Goal: Task Accomplishment & Management: Manage account settings

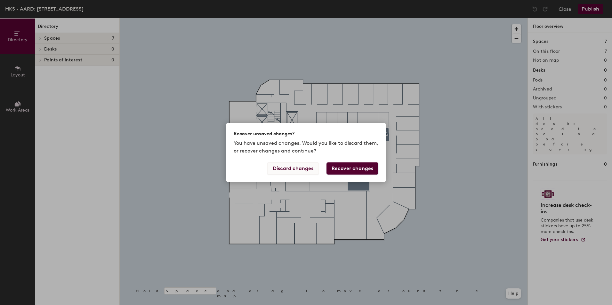
click at [292, 167] on button "Discard changes" at bounding box center [293, 169] width 52 height 12
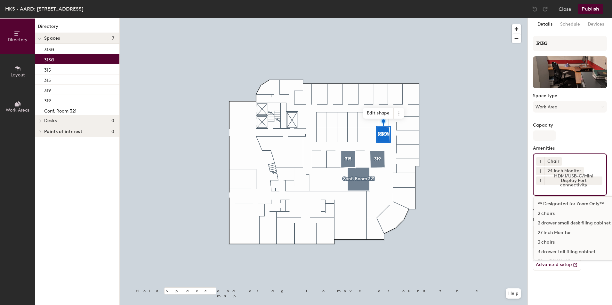
click at [589, 190] on input at bounding box center [565, 189] width 58 height 8
click at [559, 221] on div "3 drawer tall filing cabinet" at bounding box center [598, 220] width 128 height 10
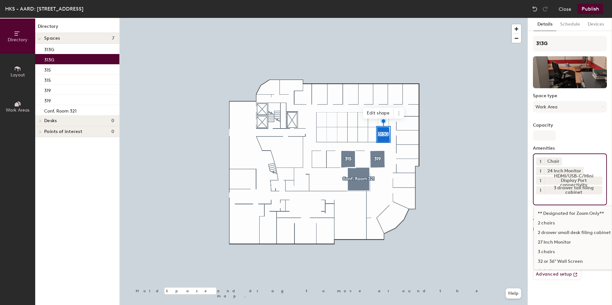
click at [579, 200] on input at bounding box center [565, 199] width 58 height 8
click at [557, 232] on div "2 drawer small desk filing cabinet" at bounding box center [598, 233] width 128 height 10
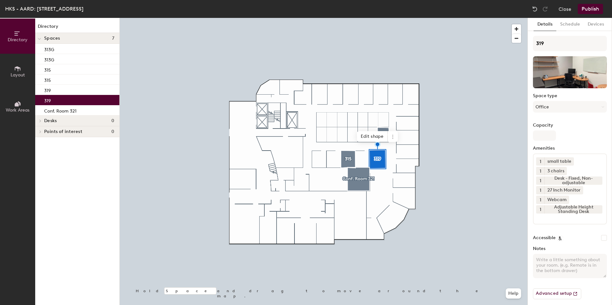
click at [560, 220] on input at bounding box center [565, 218] width 58 height 8
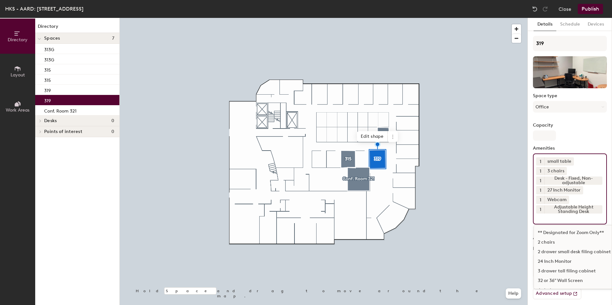
click at [563, 270] on div "3 drawer tall filing cabinet" at bounding box center [598, 272] width 128 height 10
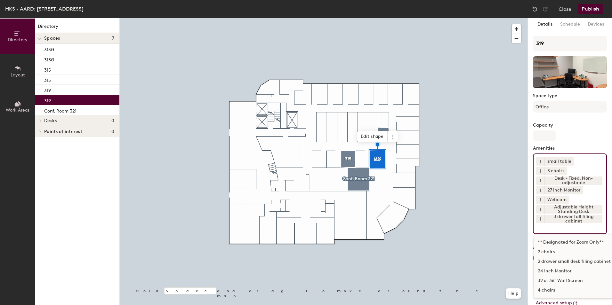
click at [563, 227] on input at bounding box center [565, 227] width 58 height 8
click at [554, 260] on div "2 drawer small desk filing cabinet" at bounding box center [598, 262] width 128 height 10
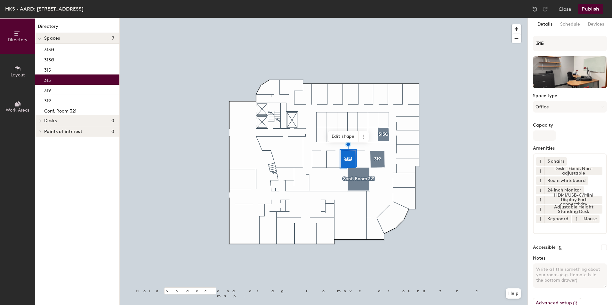
click at [567, 231] on input at bounding box center [565, 227] width 58 height 8
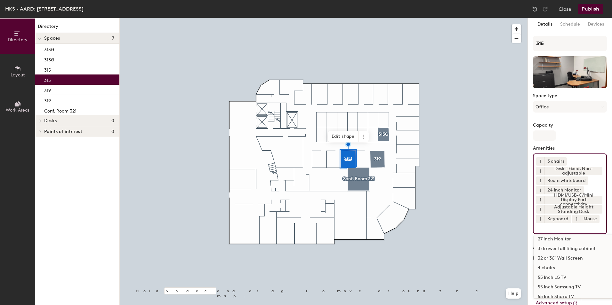
click at [552, 254] on div "3 drawer tall filing cabinet" at bounding box center [598, 249] width 128 height 10
click at [546, 241] on input at bounding box center [565, 237] width 58 height 8
click at [561, 276] on div "2 drawer small desk filing cabinet" at bounding box center [598, 272] width 128 height 10
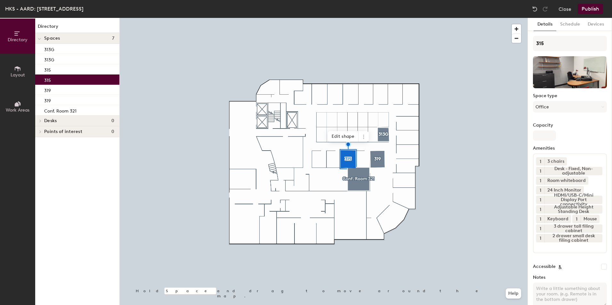
click at [47, 118] on span "Desks" at bounding box center [50, 120] width 12 height 5
click at [63, 49] on div "313G" at bounding box center [77, 49] width 84 height 10
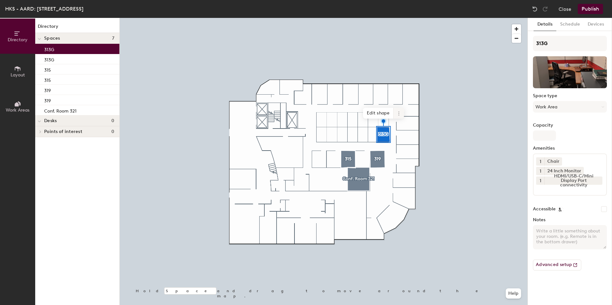
click at [399, 111] on icon at bounding box center [398, 113] width 5 height 5
click at [407, 149] on span "Delete" at bounding box center [421, 150] width 57 height 11
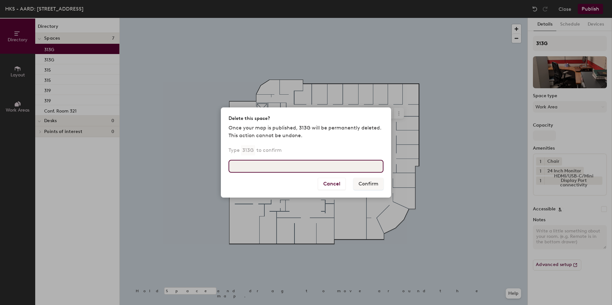
click at [298, 168] on input at bounding box center [305, 166] width 155 height 13
type input "313G"
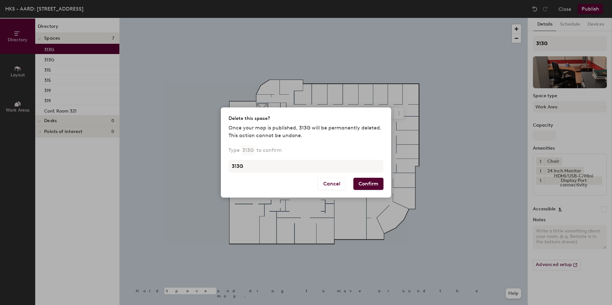
click at [379, 184] on button "Confirm" at bounding box center [368, 184] width 30 height 12
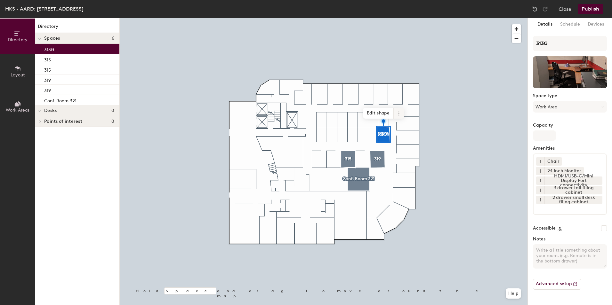
drag, startPoint x: 379, startPoint y: 184, endPoint x: 399, endPoint y: 112, distance: 74.6
click at [399, 112] on icon at bounding box center [398, 113] width 5 height 5
click at [406, 150] on span "Delete" at bounding box center [421, 150] width 57 height 11
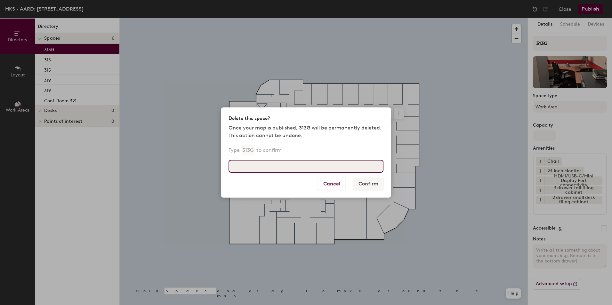
click at [325, 164] on input at bounding box center [305, 166] width 155 height 13
type input "313G"
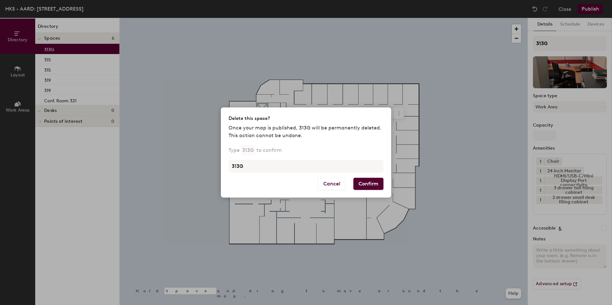
click at [373, 182] on button "Confirm" at bounding box center [368, 184] width 30 height 12
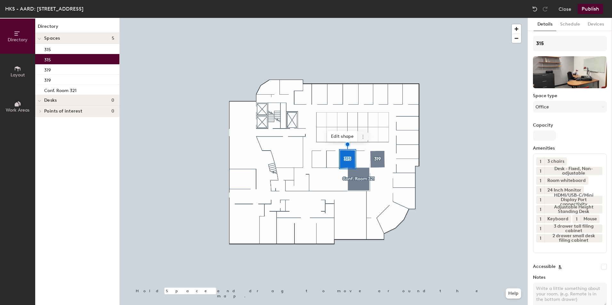
drag, startPoint x: 373, startPoint y: 182, endPoint x: 363, endPoint y: 135, distance: 47.9
click at [363, 135] on icon at bounding box center [362, 135] width 1 height 1
click at [372, 172] on span "Delete" at bounding box center [385, 173] width 57 height 11
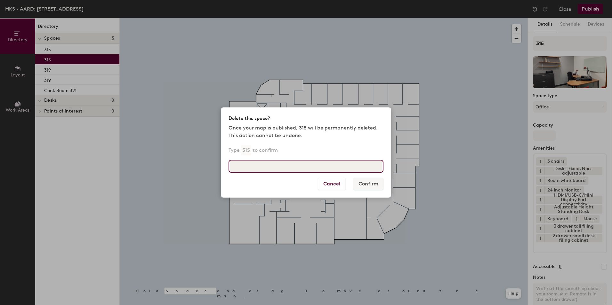
click at [351, 164] on input at bounding box center [305, 166] width 155 height 13
type input "315"
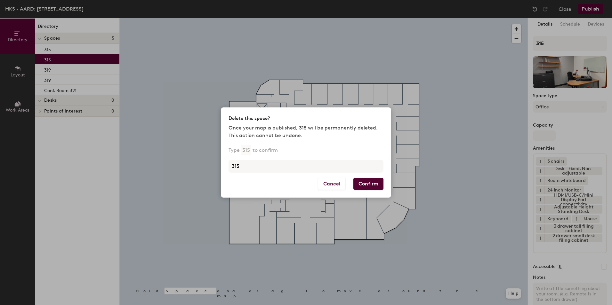
click at [377, 181] on button "Confirm" at bounding box center [368, 184] width 30 height 12
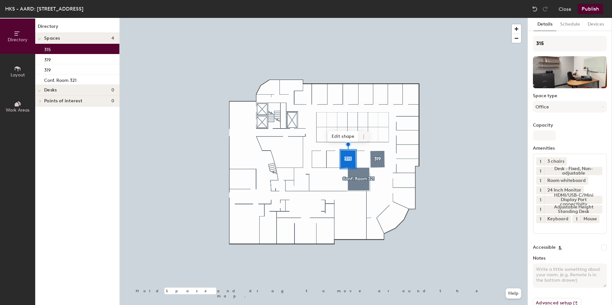
drag, startPoint x: 377, startPoint y: 181, endPoint x: 363, endPoint y: 137, distance: 46.6
click at [363, 137] on icon at bounding box center [363, 136] width 5 height 5
click at [370, 172] on span "Delete" at bounding box center [386, 173] width 57 height 11
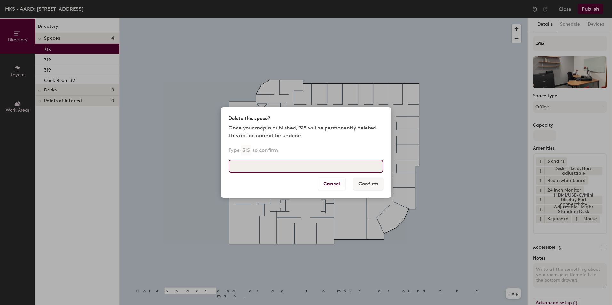
click at [340, 163] on input at bounding box center [305, 166] width 155 height 13
type input "315"
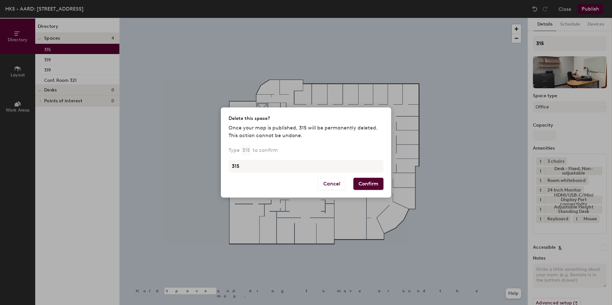
click at [373, 178] on button "Confirm" at bounding box center [368, 184] width 30 height 12
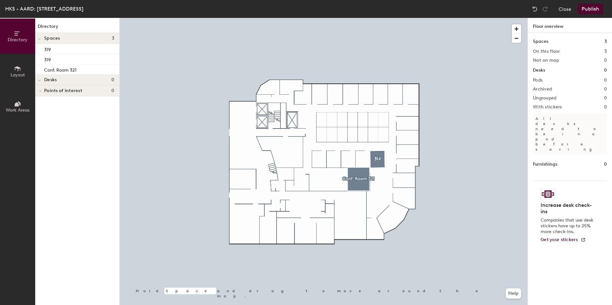
click at [378, 18] on div at bounding box center [324, 18] width 408 height 0
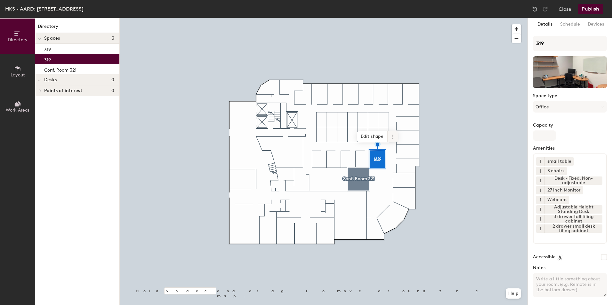
drag, startPoint x: 378, startPoint y: 158, endPoint x: 394, endPoint y: 135, distance: 28.0
click at [394, 135] on icon at bounding box center [392, 136] width 5 height 5
click at [401, 171] on span "Delete" at bounding box center [415, 173] width 57 height 11
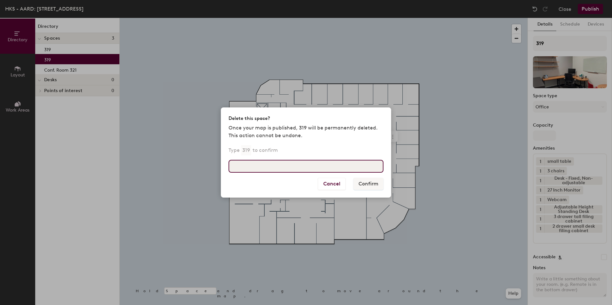
click at [338, 166] on input at bounding box center [305, 166] width 155 height 13
type input "319"
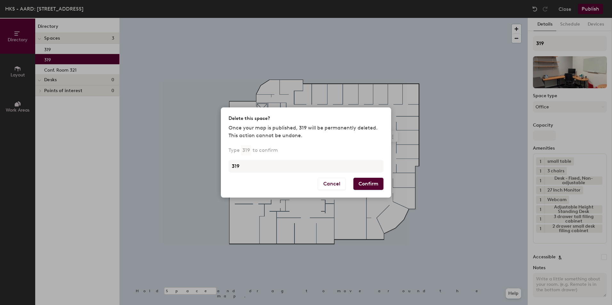
click at [381, 185] on button "Confirm" at bounding box center [368, 184] width 30 height 12
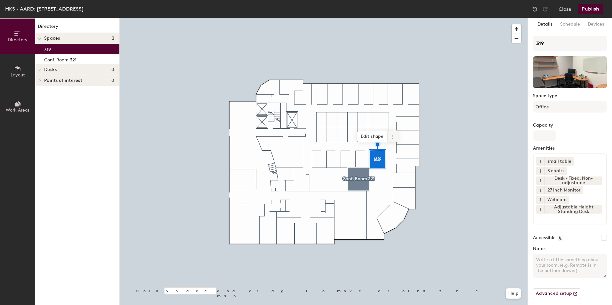
click at [393, 137] on icon at bounding box center [392, 136] width 5 height 5
click at [396, 173] on span "Delete" at bounding box center [415, 173] width 57 height 11
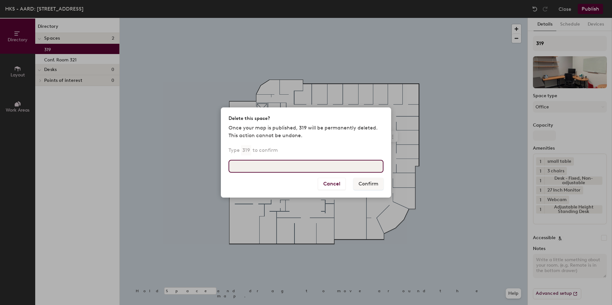
click at [317, 165] on input at bounding box center [305, 166] width 155 height 13
type input "319"
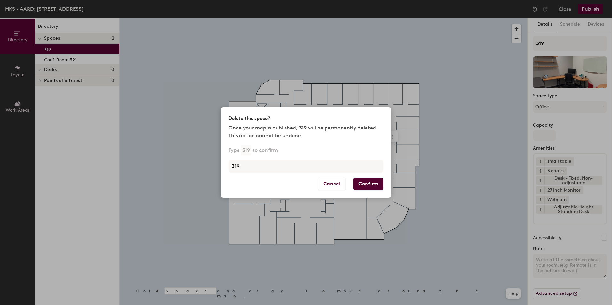
click at [372, 186] on button "Confirm" at bounding box center [368, 184] width 30 height 12
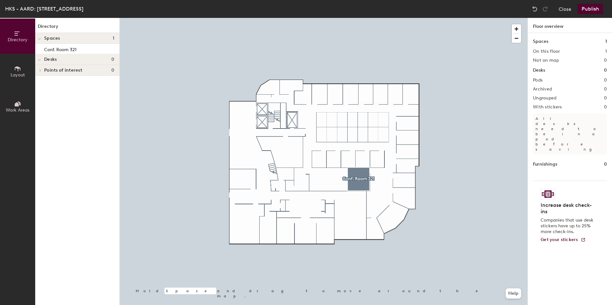
click at [20, 70] on icon at bounding box center [18, 68] width 6 height 5
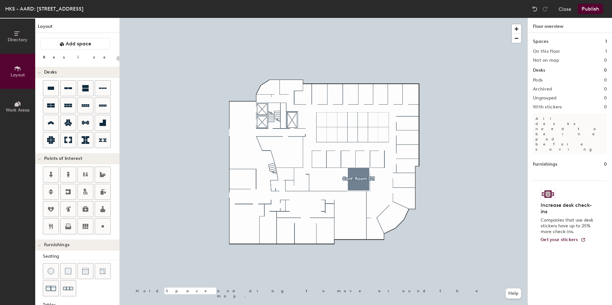
click at [12, 106] on button "Work Areas" at bounding box center [17, 106] width 35 height 35
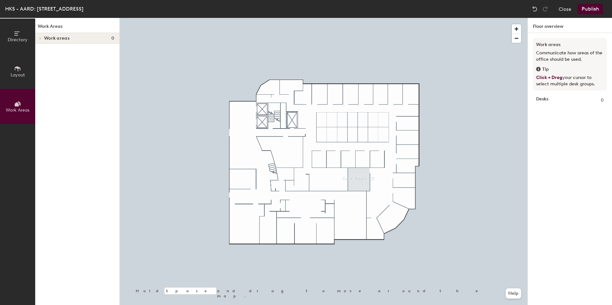
click at [384, 18] on div at bounding box center [324, 18] width 408 height 0
click at [381, 18] on div at bounding box center [324, 18] width 408 height 0
click at [11, 104] on button "Work Areas" at bounding box center [17, 106] width 35 height 35
click at [19, 69] on icon at bounding box center [17, 68] width 7 height 7
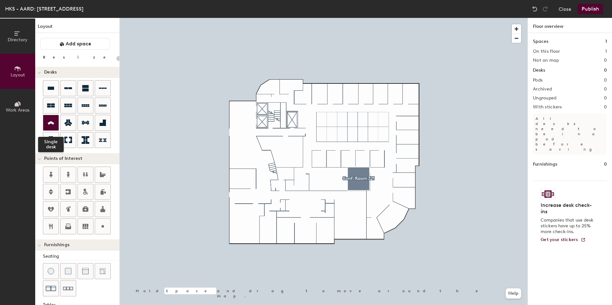
click at [53, 125] on icon at bounding box center [51, 122] width 8 height 7
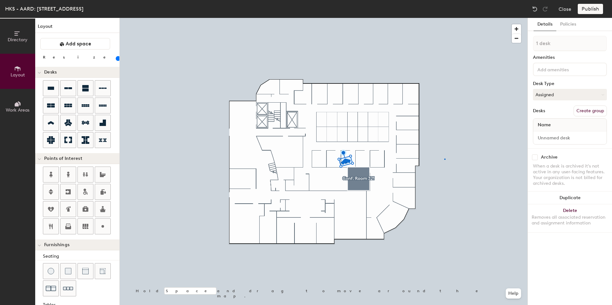
click at [445, 18] on div at bounding box center [324, 18] width 408 height 0
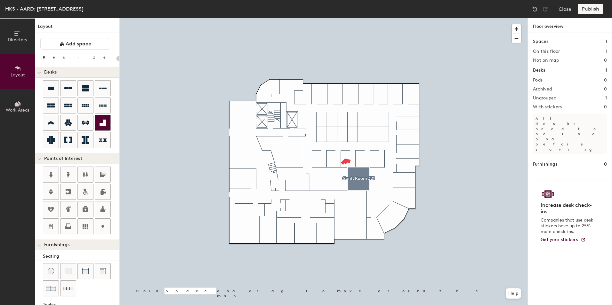
click at [103, 120] on icon at bounding box center [103, 123] width 6 height 6
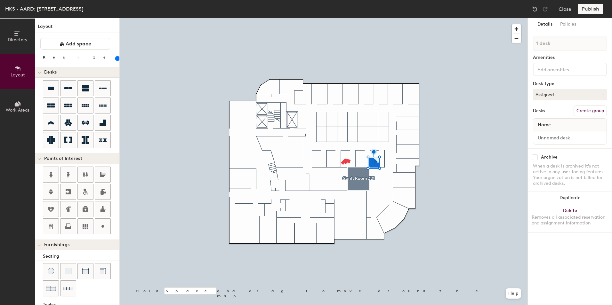
click at [440, 18] on div at bounding box center [324, 18] width 408 height 0
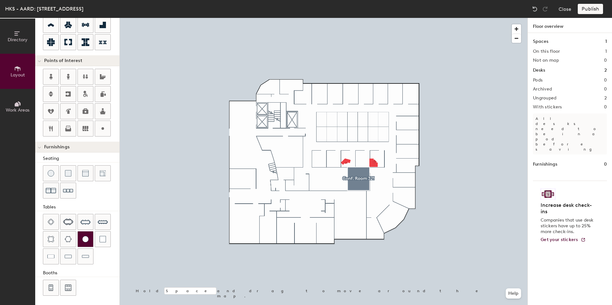
scroll to position [99, 0]
click at [84, 241] on img at bounding box center [85, 238] width 6 height 6
click at [374, 153] on div "Directory Layout Work Areas Layout Add space Resize Desks Points of Interest Fu…" at bounding box center [306, 161] width 612 height 287
click at [102, 26] on icon at bounding box center [103, 24] width 6 height 6
type input "20"
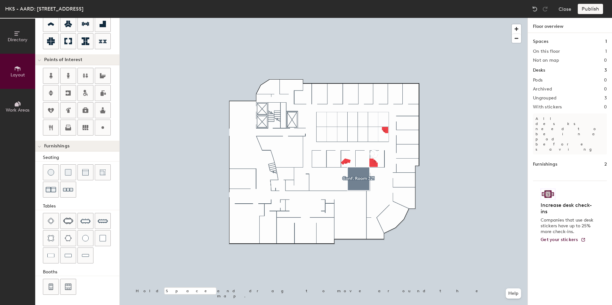
click at [19, 105] on icon at bounding box center [17, 103] width 7 height 7
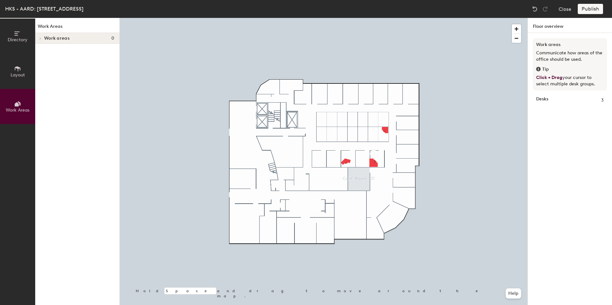
click at [382, 18] on div at bounding box center [324, 18] width 408 height 0
click at [384, 18] on div at bounding box center [324, 18] width 408 height 0
click at [55, 37] on span "Work areas" at bounding box center [56, 38] width 25 height 5
click at [56, 38] on span "Work areas" at bounding box center [56, 38] width 25 height 5
click at [546, 99] on strong "Desks" at bounding box center [542, 100] width 12 height 7
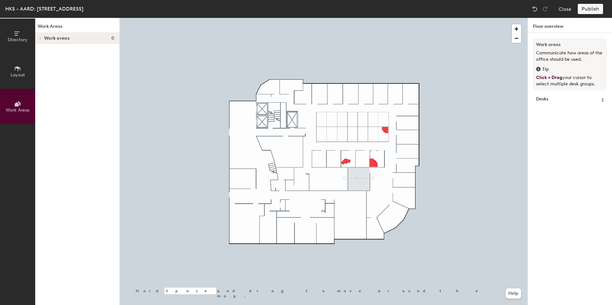
click at [18, 101] on icon at bounding box center [17, 103] width 7 height 7
click at [21, 101] on button "Work Areas" at bounding box center [17, 106] width 35 height 35
click at [21, 78] on button "Layout" at bounding box center [17, 71] width 35 height 35
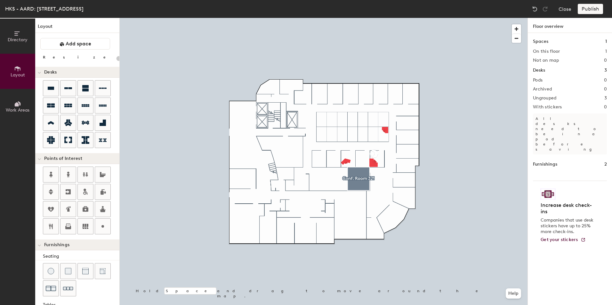
click at [386, 18] on div at bounding box center [324, 18] width 408 height 0
click at [21, 108] on span "Work Areas" at bounding box center [18, 110] width 24 height 5
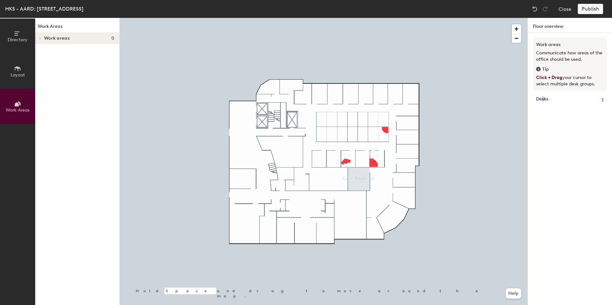
click at [543, 102] on strong "Desks" at bounding box center [542, 100] width 12 height 7
drag, startPoint x: 543, startPoint y: 102, endPoint x: 567, endPoint y: 101, distance: 24.0
click at [567, 101] on div "Desks 3" at bounding box center [570, 100] width 68 height 7
click at [551, 25] on h1 "Floor overview" at bounding box center [570, 25] width 84 height 15
click at [27, 36] on button "Directory" at bounding box center [17, 36] width 35 height 35
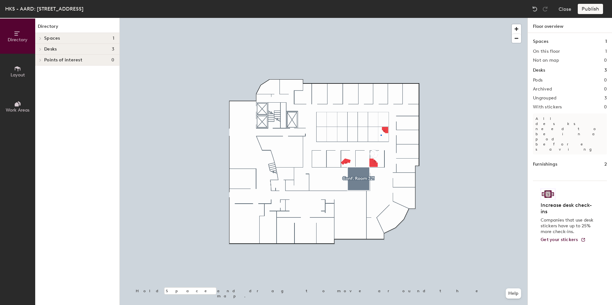
click at [381, 18] on div at bounding box center [324, 18] width 408 height 0
click at [89, 47] on h4 "Desks 3" at bounding box center [79, 49] width 70 height 5
click at [67, 59] on span "Ungrouped" at bounding box center [55, 60] width 23 height 5
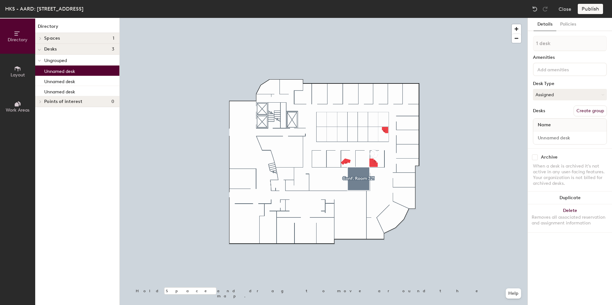
click at [66, 72] on p "Unnamed desk" at bounding box center [59, 70] width 31 height 7
click at [574, 139] on input at bounding box center [569, 137] width 71 height 9
type input "319"
click at [579, 147] on div "1 desk Amenities Desk Type Assigned Desks Create group Name 319" at bounding box center [570, 92] width 74 height 113
click at [563, 73] on div at bounding box center [570, 69] width 74 height 13
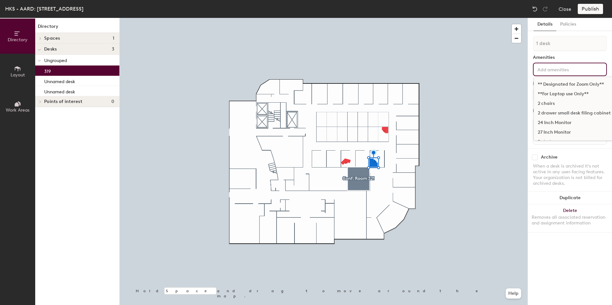
click at [554, 112] on div "2 drawer small desk filing cabinet" at bounding box center [606, 113] width 145 height 10
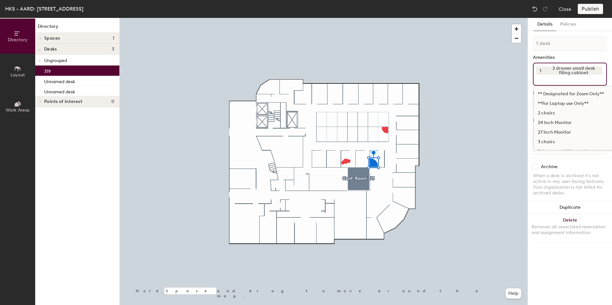
click at [546, 138] on div "3 chairs" at bounding box center [606, 142] width 145 height 10
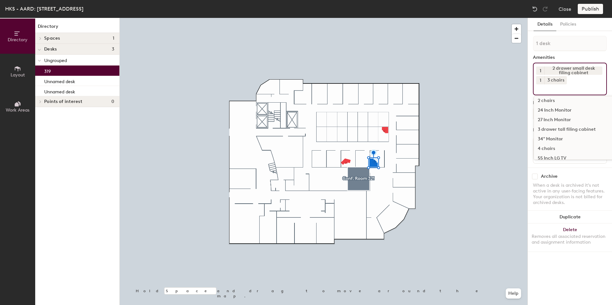
scroll to position [32, 0]
click at [557, 120] on div "3 drawer tall filing cabinet" at bounding box center [606, 120] width 145 height 10
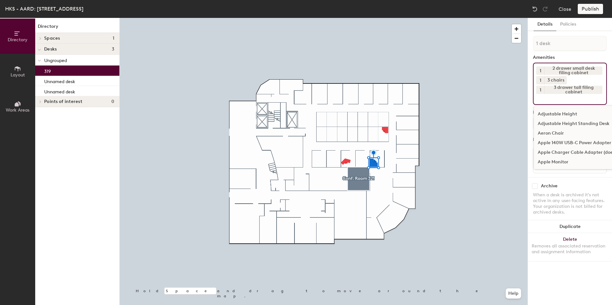
scroll to position [96, 0]
click at [554, 123] on div "Adjustable Height Standing Desk" at bounding box center [606, 123] width 145 height 10
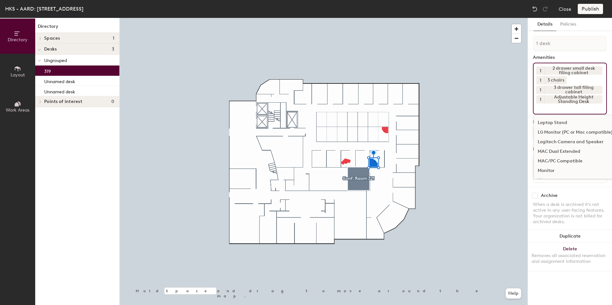
scroll to position [320, 0]
click at [554, 138] on div "Monitor" at bounding box center [606, 139] width 145 height 10
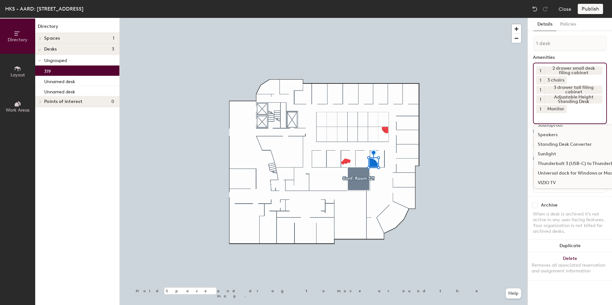
scroll to position [448, 0]
click at [546, 154] on div "Thunderbolt 3 (USB-C) to Thunderbolt 2 Adapter" at bounding box center [606, 155] width 145 height 10
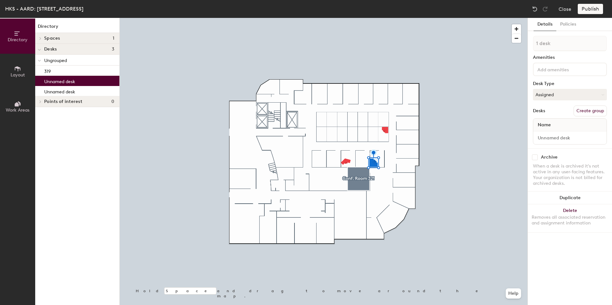
click at [53, 80] on p "Unnamed desk" at bounding box center [59, 80] width 31 height 7
click at [558, 135] on input at bounding box center [569, 137] width 71 height 9
type input "315"
click at [571, 67] on input at bounding box center [565, 69] width 58 height 8
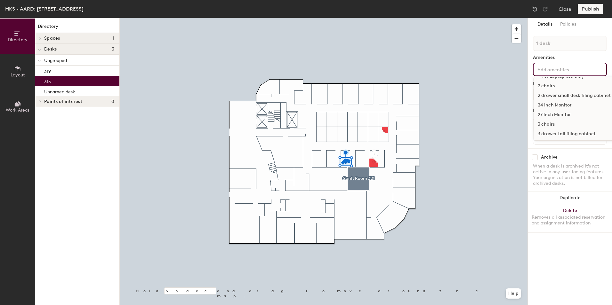
scroll to position [32, 0]
click at [550, 119] on div "3 drawer tall filing cabinet" at bounding box center [606, 120] width 145 height 10
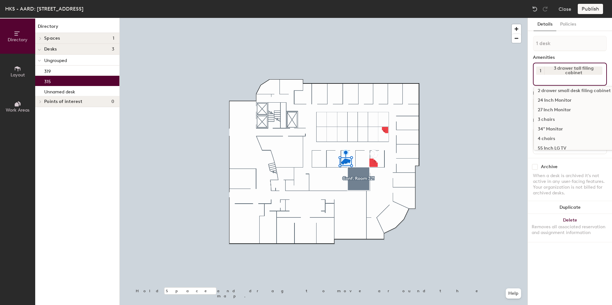
click at [546, 92] on div "2 drawer small desk filing cabinet" at bounding box center [606, 91] width 145 height 10
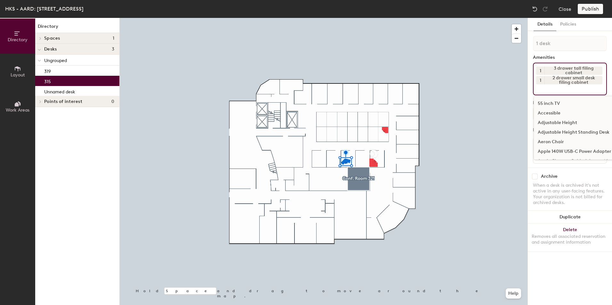
scroll to position [118, 0]
click at [544, 100] on div "Adjustable Height Standing Desk" at bounding box center [606, 101] width 145 height 10
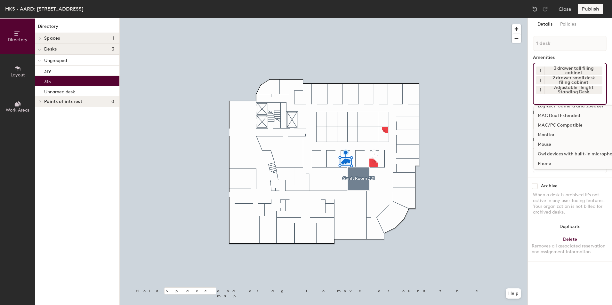
scroll to position [333, 0]
click at [544, 123] on div "Monitor" at bounding box center [606, 126] width 145 height 10
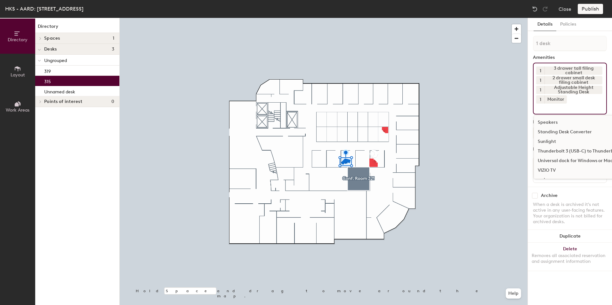
scroll to position [461, 0]
click at [551, 142] on div "Thunderbolt 3 (USB-C) to Thunderbolt 2 Adapter" at bounding box center [606, 142] width 145 height 10
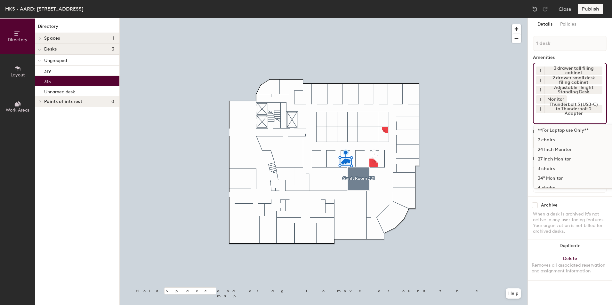
scroll to position [0, 0]
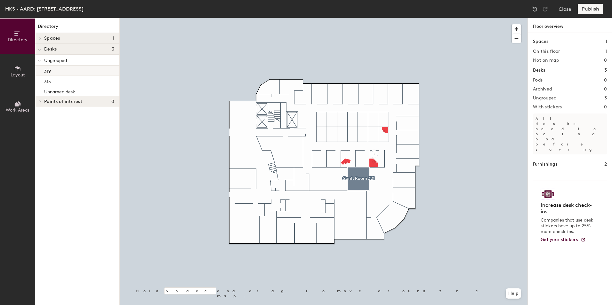
click at [75, 70] on div "319" at bounding box center [77, 71] width 84 height 10
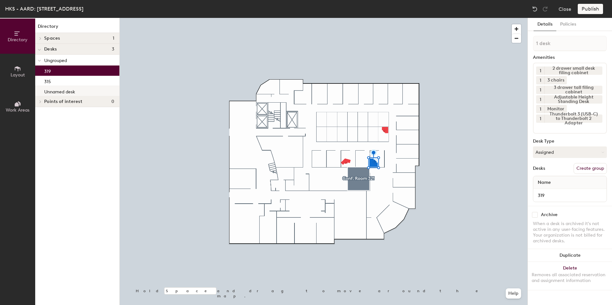
click at [79, 90] on div "Unnamed desk" at bounding box center [77, 91] width 84 height 10
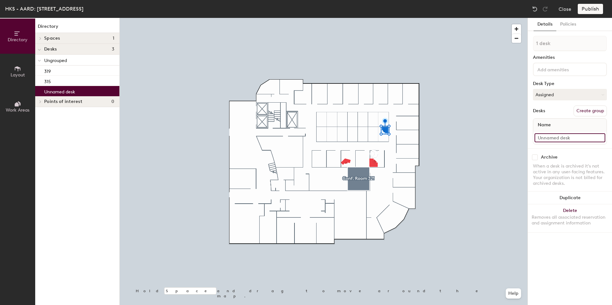
click at [556, 137] on input at bounding box center [569, 137] width 71 height 9
type input "313G"
click at [561, 67] on input at bounding box center [565, 69] width 58 height 8
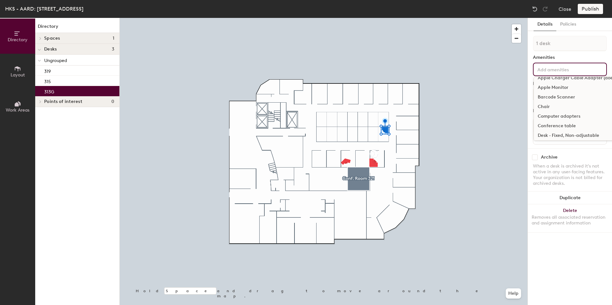
scroll to position [160, 0]
click at [552, 116] on div "Chair" at bounding box center [606, 117] width 145 height 10
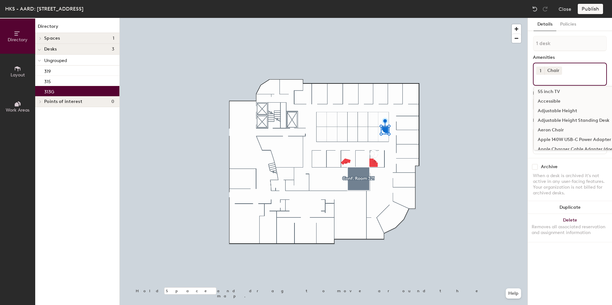
scroll to position [96, 0]
click at [556, 131] on div "Adjustable Height Standing Desk" at bounding box center [606, 133] width 145 height 10
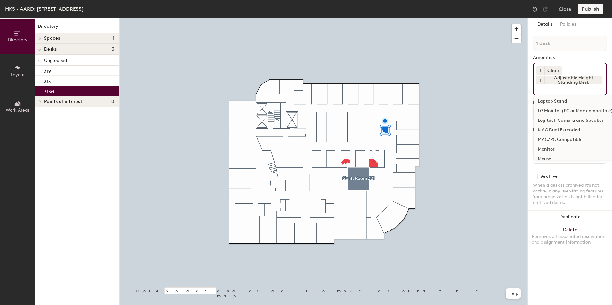
scroll to position [320, 0]
click at [555, 138] on div "Monitor" at bounding box center [606, 139] width 145 height 10
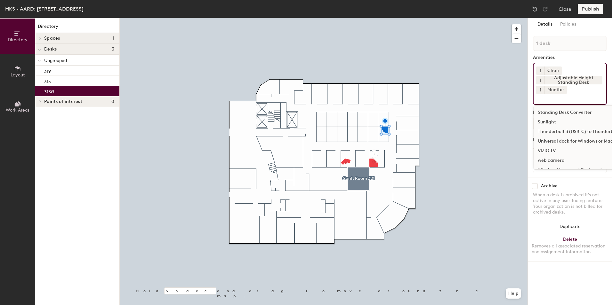
scroll to position [479, 0]
click at [552, 123] on div "Thunderbolt 3 (USB-C) to Thunderbolt 2 Adapter" at bounding box center [606, 124] width 145 height 10
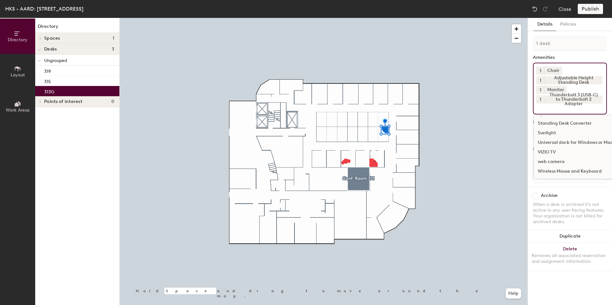
scroll to position [470, 0]
click at [571, 193] on div "Archive" at bounding box center [570, 196] width 74 height 6
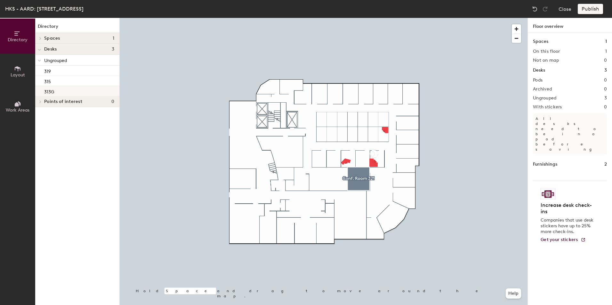
click at [348, 18] on div at bounding box center [324, 18] width 408 height 0
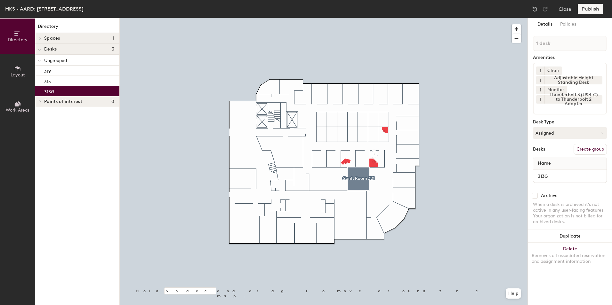
click at [87, 90] on div "313G" at bounding box center [77, 91] width 84 height 10
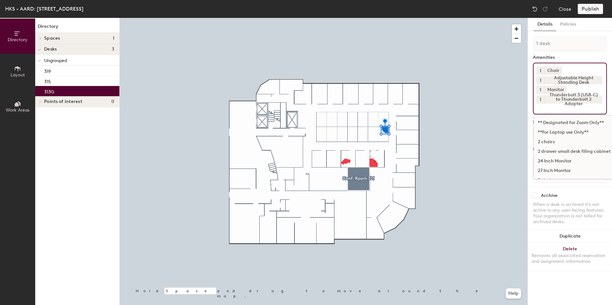
click at [579, 110] on input at bounding box center [565, 108] width 58 height 8
click at [561, 150] on div "2 drawer small desk filing cabinet" at bounding box center [606, 152] width 145 height 10
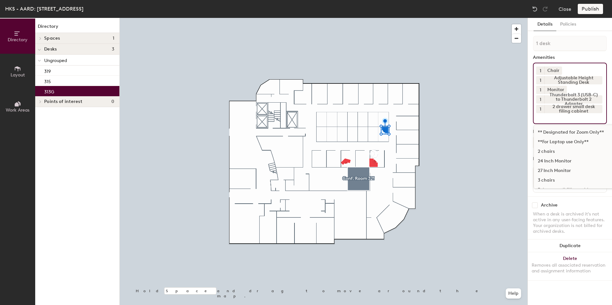
click at [551, 120] on input at bounding box center [565, 117] width 58 height 8
click at [550, 126] on div "3 drawer tall filing cabinet" at bounding box center [606, 126] width 145 height 10
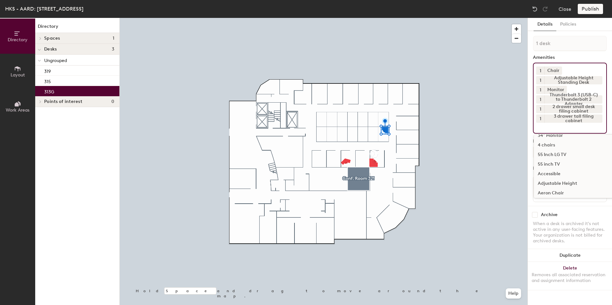
scroll to position [54, 0]
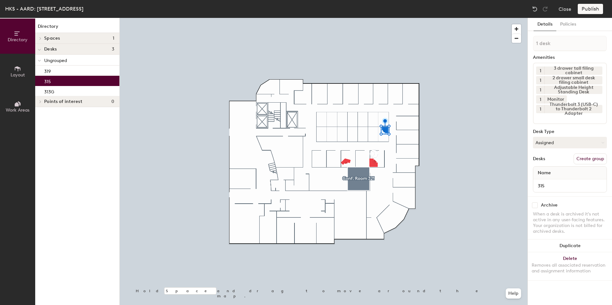
click at [96, 80] on div "315" at bounding box center [77, 81] width 84 height 10
click at [552, 120] on input at bounding box center [565, 117] width 58 height 8
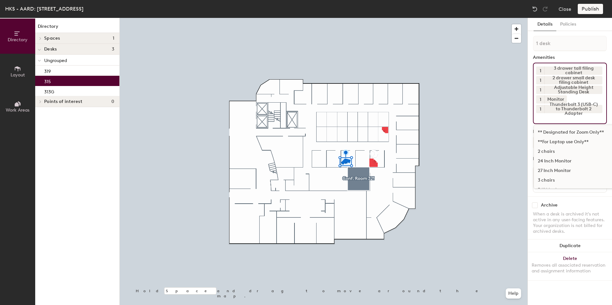
click at [549, 179] on div "3 chairs" at bounding box center [606, 181] width 145 height 10
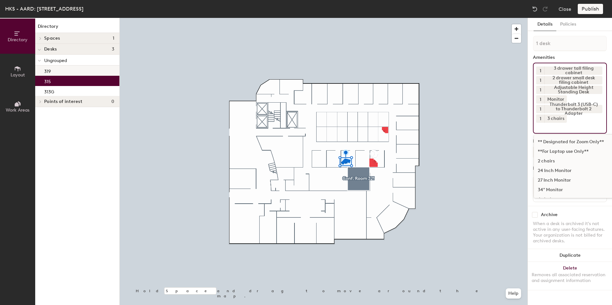
click at [60, 71] on div "319" at bounding box center [77, 71] width 84 height 10
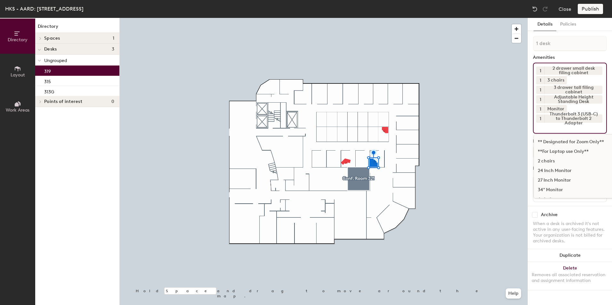
click at [549, 128] on input at bounding box center [565, 127] width 58 height 8
click at [548, 159] on div "small table" at bounding box center [606, 159] width 145 height 10
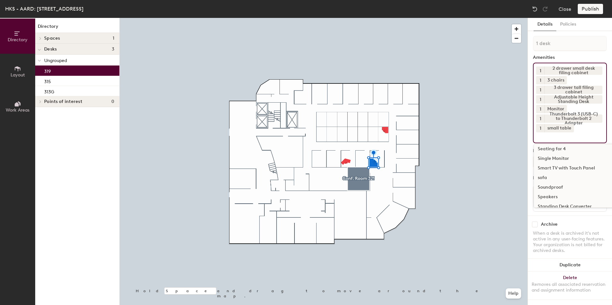
click at [92, 61] on p "Ungrouped" at bounding box center [79, 60] width 70 height 8
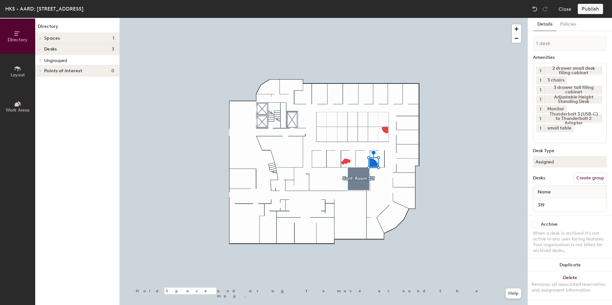
click at [87, 37] on h4 "Spaces 1" at bounding box center [79, 38] width 70 height 5
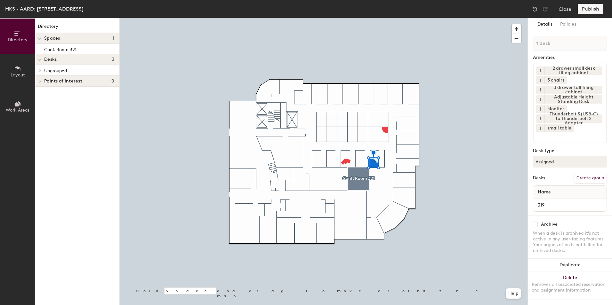
click at [86, 37] on h4 "Spaces 1" at bounding box center [79, 38] width 70 height 5
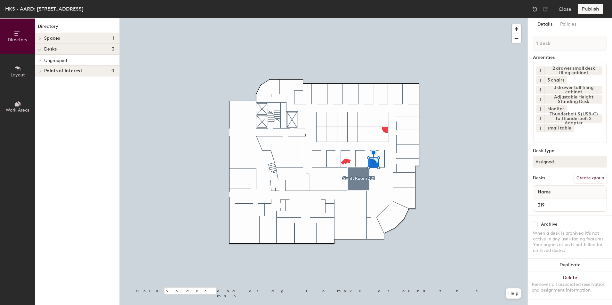
click at [85, 39] on h4 "Spaces 1" at bounding box center [79, 38] width 70 height 5
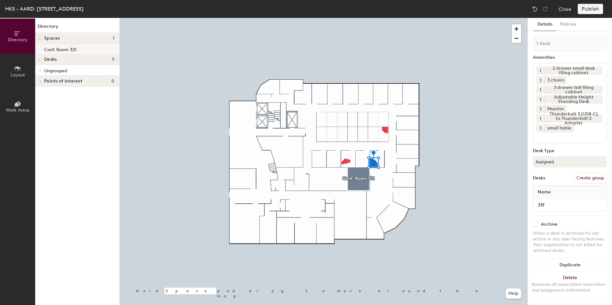
click at [82, 48] on div "Conf. Room 321" at bounding box center [77, 49] width 84 height 10
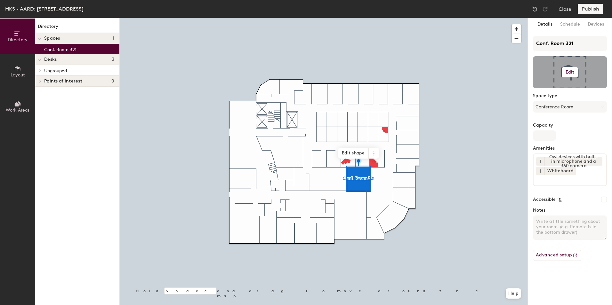
click at [577, 71] on div "Edit" at bounding box center [570, 72] width 74 height 32
drag, startPoint x: 577, startPoint y: 71, endPoint x: 568, endPoint y: 72, distance: 9.0
click at [568, 72] on h6 "Edit" at bounding box center [569, 72] width 9 height 5
click at [564, 87] on input "file" at bounding box center [574, 91] width 73 height 10
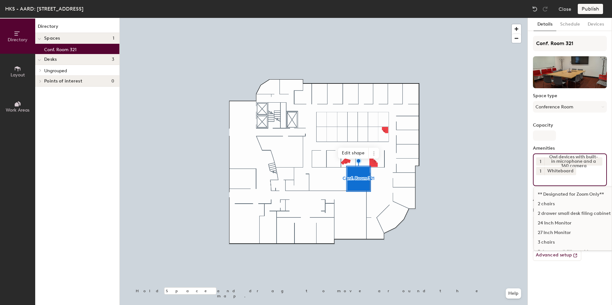
click at [558, 181] on input at bounding box center [565, 179] width 58 height 8
click at [556, 204] on div "Seating for 9" at bounding box center [595, 204] width 122 height 10
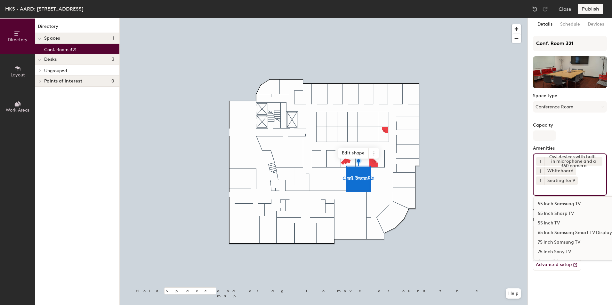
scroll to position [32, 0]
click at [546, 218] on div "3 chairs" at bounding box center [595, 220] width 122 height 10
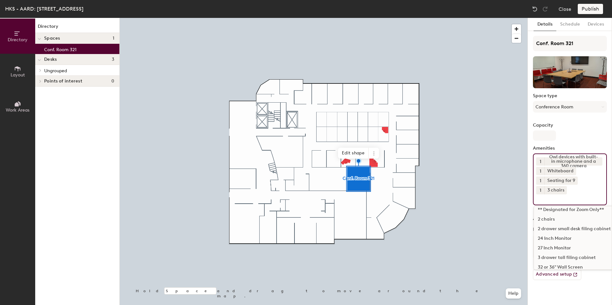
scroll to position [0, 0]
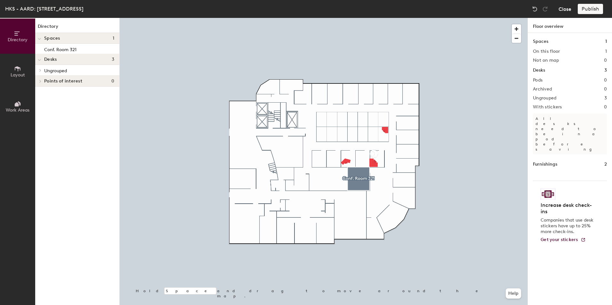
click at [569, 10] on button "Close" at bounding box center [564, 9] width 13 height 10
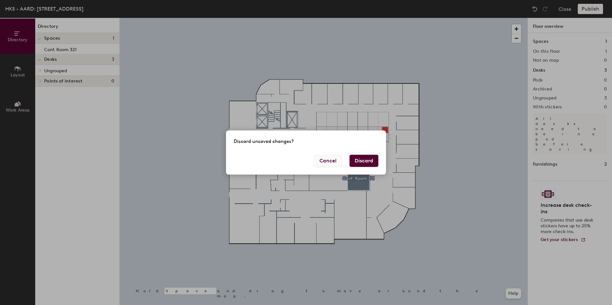
click at [330, 159] on button "Cancel" at bounding box center [328, 161] width 28 height 12
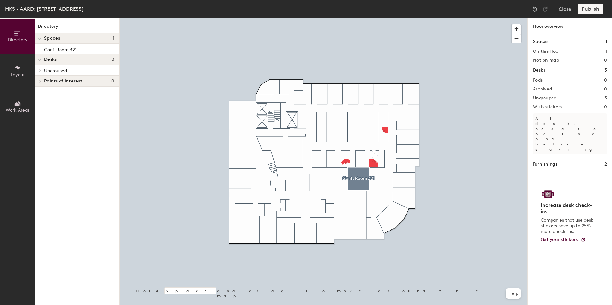
click at [468, 18] on div at bounding box center [324, 18] width 408 height 0
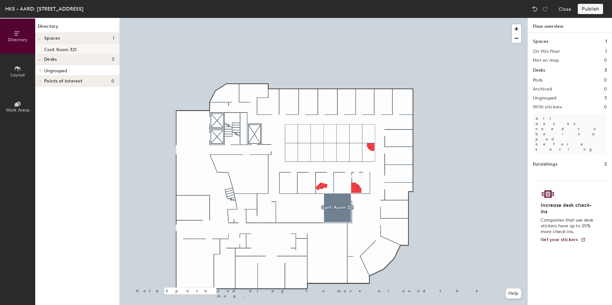
click at [61, 50] on p "Conf. Room 321" at bounding box center [60, 48] width 32 height 7
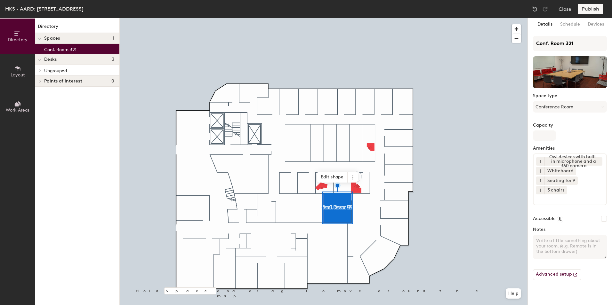
click at [59, 60] on h4 "Desks 3" at bounding box center [79, 59] width 70 height 5
click at [17, 69] on icon at bounding box center [17, 68] width 7 height 7
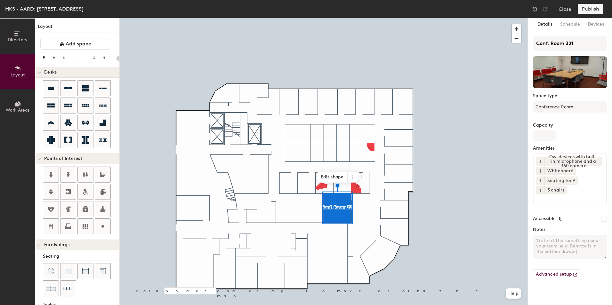
click at [20, 109] on span "Work Areas" at bounding box center [18, 110] width 24 height 5
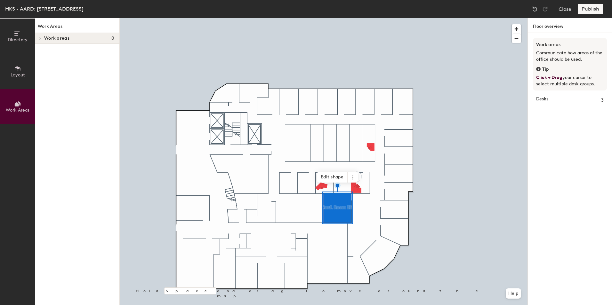
click at [21, 38] on span "Directory" at bounding box center [18, 39] width 20 height 5
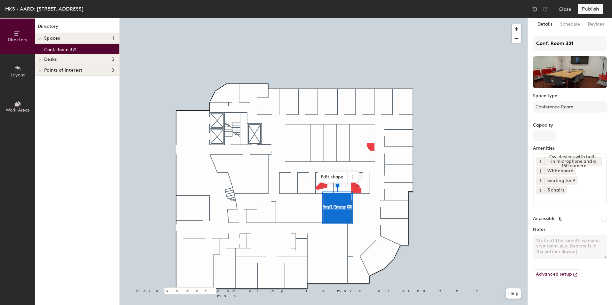
click at [591, 8] on div "Publish" at bounding box center [592, 9] width 29 height 10
click at [587, 6] on div "Publish" at bounding box center [592, 9] width 29 height 10
click at [64, 58] on h4 "Desks 3" at bounding box center [79, 59] width 70 height 5
click at [66, 69] on span "Ungrouped" at bounding box center [55, 70] width 23 height 5
click at [588, 7] on div "Publish" at bounding box center [592, 9] width 29 height 10
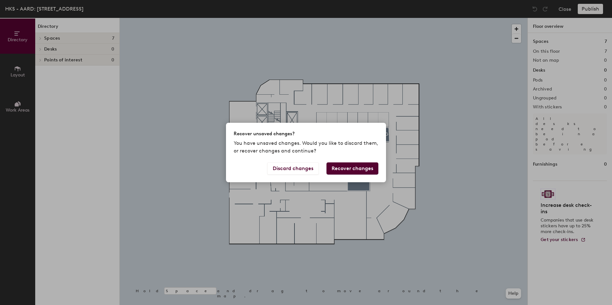
click at [366, 168] on button "Recover changes" at bounding box center [352, 169] width 52 height 12
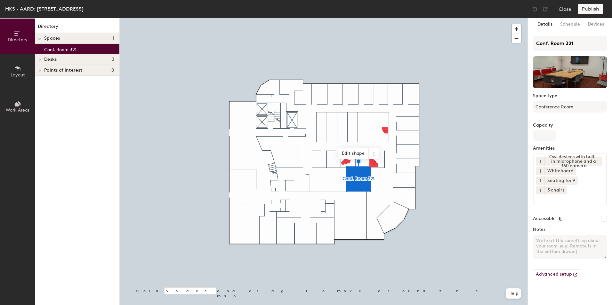
click at [469, 18] on div at bounding box center [324, 18] width 408 height 0
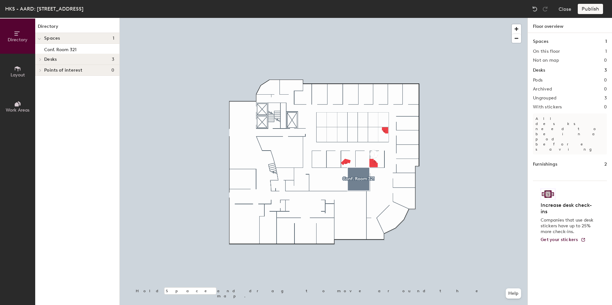
click at [383, 18] on div at bounding box center [324, 18] width 408 height 0
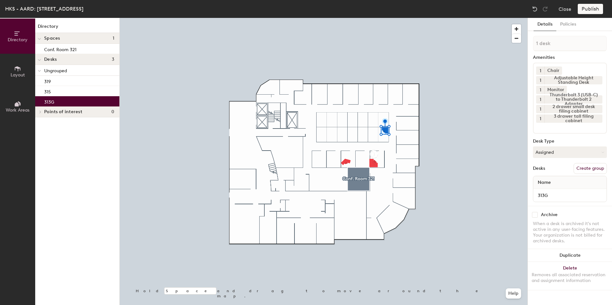
click at [592, 168] on button "Create group" at bounding box center [589, 168] width 33 height 11
drag, startPoint x: 556, startPoint y: 41, endPoint x: 527, endPoint y: 45, distance: 29.1
click at [528, 41] on div "Details Policies Pod 1 Amenities 1 Chair 1 Adjustable Height Standing Desk 1 Mo…" at bounding box center [570, 161] width 84 height 287
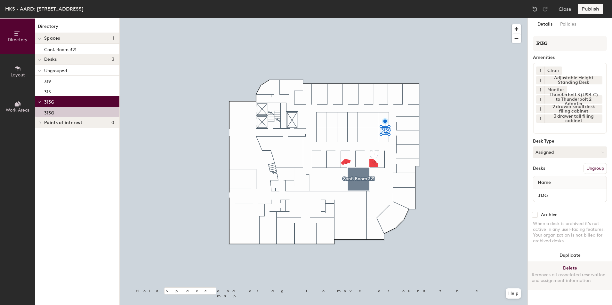
type input "313G"
click at [484, 18] on div at bounding box center [324, 18] width 408 height 0
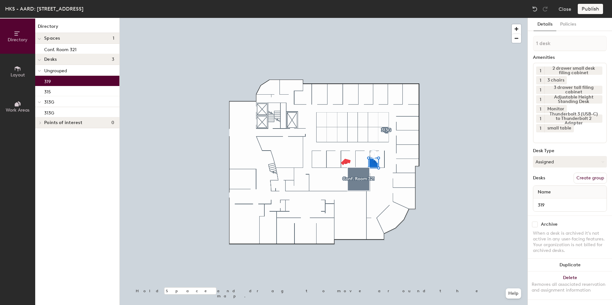
click at [586, 179] on button "Create group" at bounding box center [589, 178] width 33 height 11
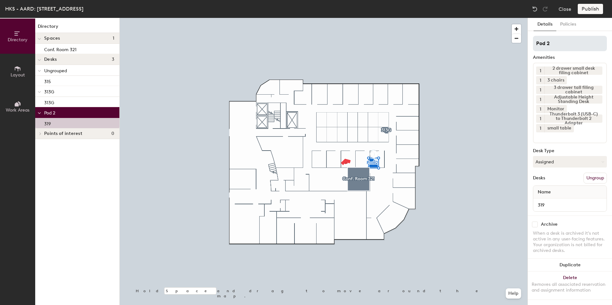
click at [553, 44] on input "Pod 2" at bounding box center [570, 43] width 74 height 15
drag, startPoint x: 552, startPoint y: 42, endPoint x: 530, endPoint y: 43, distance: 22.4
click at [530, 43] on div "Details Policies Pod 2 Amenities 1 2 drawer small desk filing cabinet 1 3 chair…" at bounding box center [570, 161] width 84 height 287
type input "319"
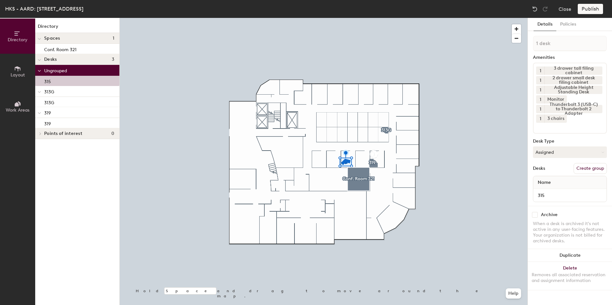
click at [590, 168] on button "Create group" at bounding box center [589, 168] width 33 height 11
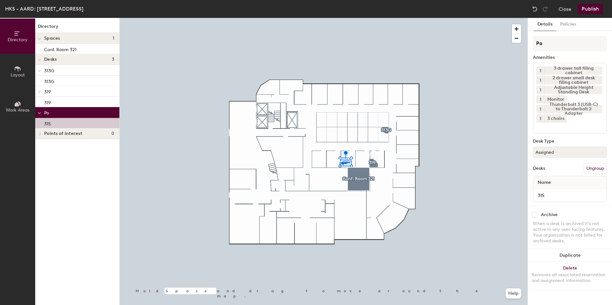
type input "P"
type input "315"
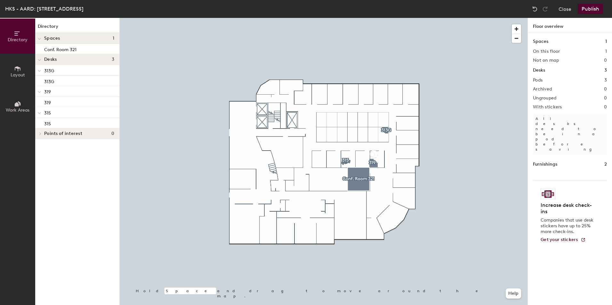
click at [62, 71] on p "313G" at bounding box center [79, 70] width 70 height 8
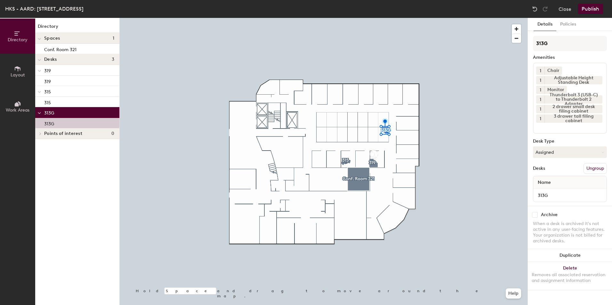
click at [62, 71] on p "319" at bounding box center [79, 70] width 70 height 8
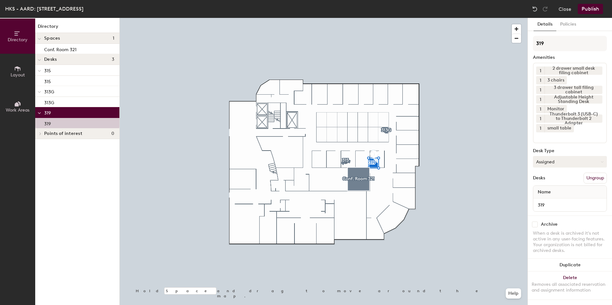
click at [584, 163] on button "Assigned" at bounding box center [570, 162] width 74 height 12
click at [556, 201] on div "Hoteled" at bounding box center [565, 201] width 64 height 10
click at [53, 91] on span "313G" at bounding box center [49, 91] width 10 height 5
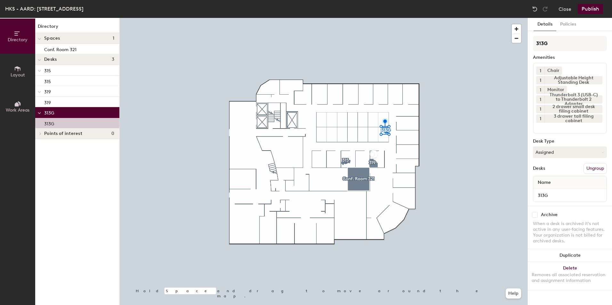
click at [54, 91] on p "319" at bounding box center [79, 91] width 70 height 8
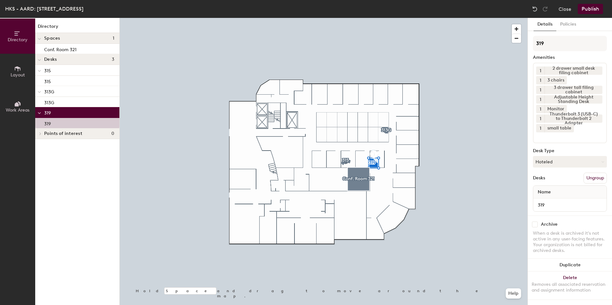
click at [50, 92] on span "313G" at bounding box center [49, 91] width 10 height 5
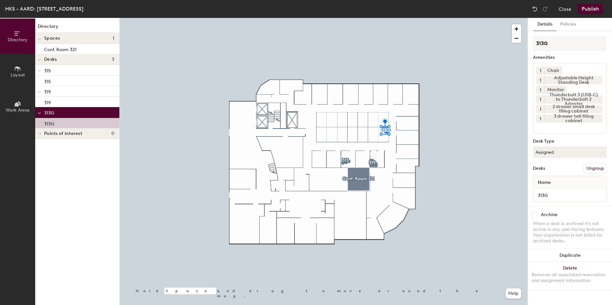
click at [64, 90] on p "319" at bounding box center [79, 91] width 70 height 8
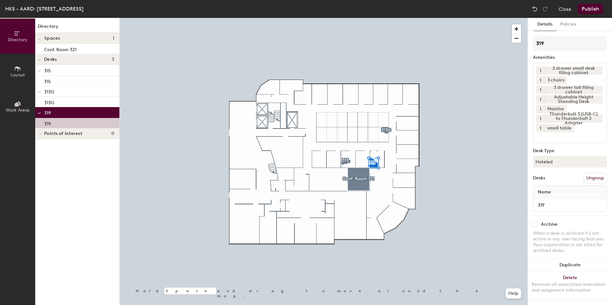
click at [70, 71] on p "315" at bounding box center [79, 70] width 70 height 8
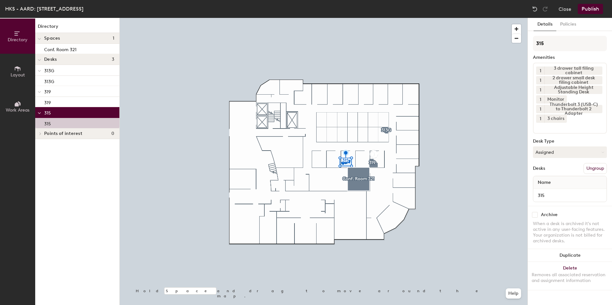
click at [70, 71] on p "313G" at bounding box center [79, 70] width 70 height 8
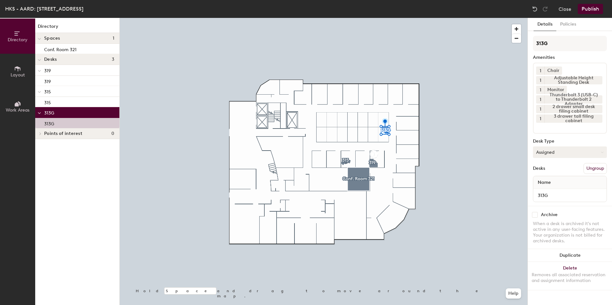
click at [578, 151] on button "Assigned" at bounding box center [570, 153] width 74 height 12
click at [555, 190] on div "Hoteled" at bounding box center [565, 192] width 64 height 10
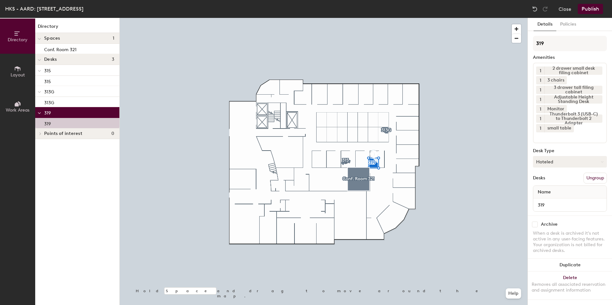
click at [570, 160] on button "Hoteled" at bounding box center [570, 162] width 74 height 12
click at [60, 119] on div "319" at bounding box center [77, 123] width 84 height 10
click at [62, 122] on div "319" at bounding box center [77, 123] width 84 height 10
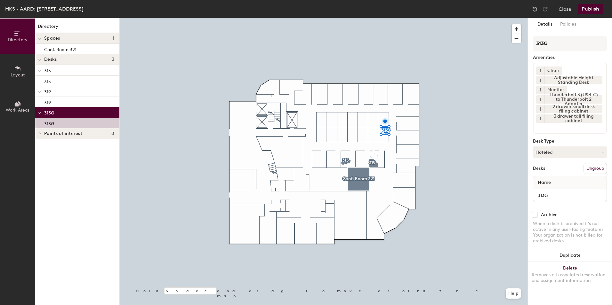
click at [55, 90] on p "319" at bounding box center [79, 91] width 70 height 8
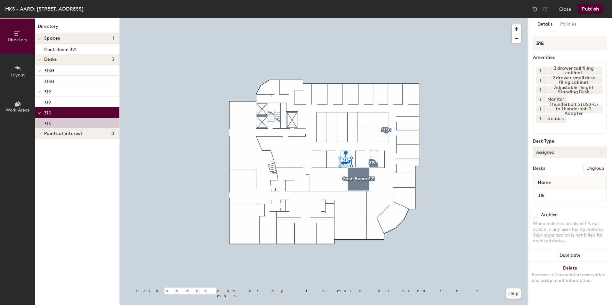
click at [563, 147] on button "Assigned" at bounding box center [570, 153] width 74 height 12
click at [561, 191] on div "Hoteled" at bounding box center [565, 192] width 64 height 10
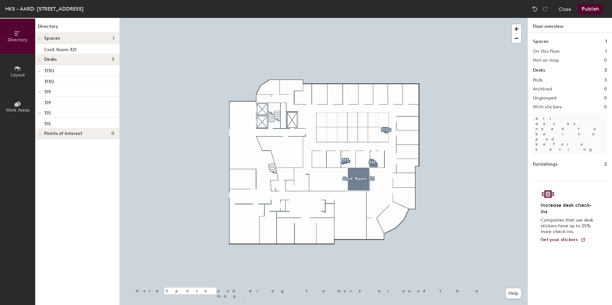
click at [74, 39] on h4 "Spaces 1" at bounding box center [79, 38] width 70 height 5
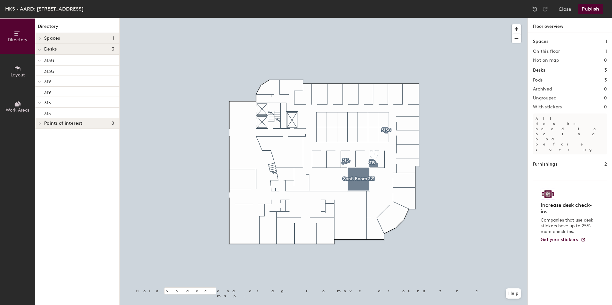
click at [73, 60] on p "313G" at bounding box center [79, 60] width 70 height 8
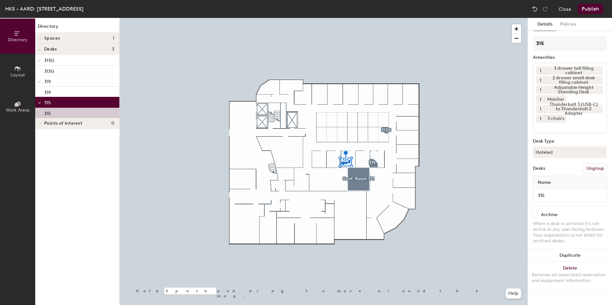
click at [68, 114] on div "315" at bounding box center [77, 113] width 84 height 10
click at [75, 36] on h4 "Spaces 1" at bounding box center [79, 38] width 70 height 5
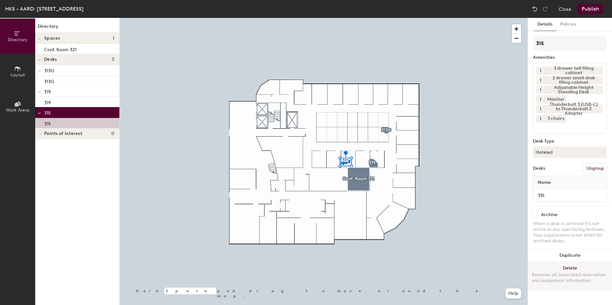
click at [490, 18] on div at bounding box center [324, 18] width 408 height 0
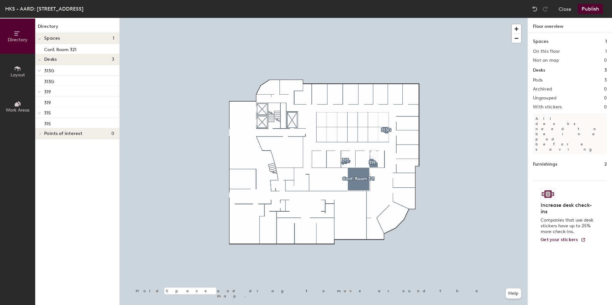
click at [593, 8] on button "Publish" at bounding box center [590, 9] width 25 height 10
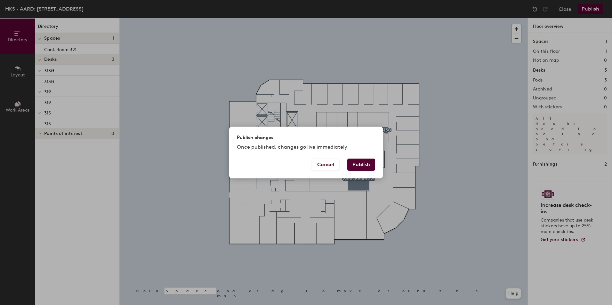
click at [361, 164] on button "Publish" at bounding box center [361, 165] width 28 height 12
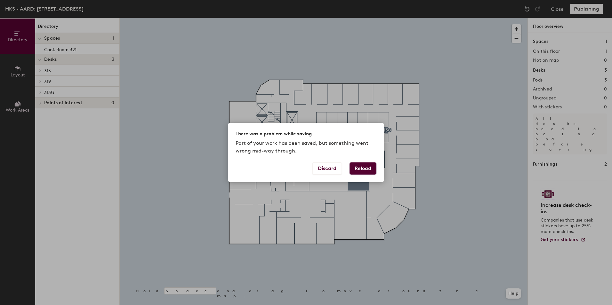
click at [365, 167] on button "Reload" at bounding box center [362, 169] width 27 height 12
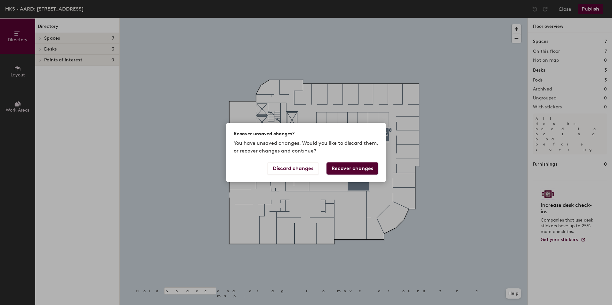
click at [462, 233] on div "Recover unsaved changes? You have unsaved changes. Would you like to discard th…" at bounding box center [306, 152] width 612 height 305
click at [352, 170] on button "Recover changes" at bounding box center [352, 169] width 52 height 12
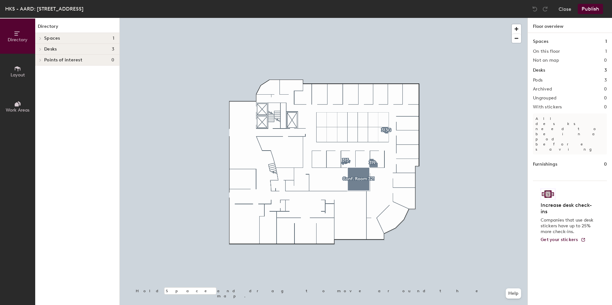
click at [592, 10] on button "Publish" at bounding box center [590, 9] width 25 height 10
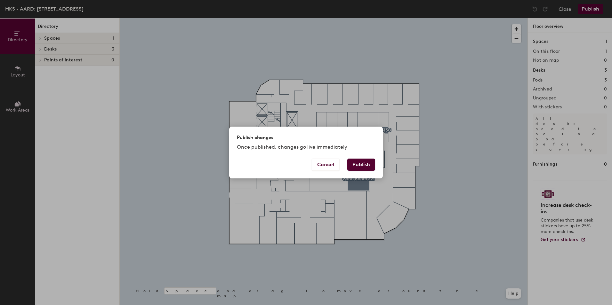
click at [366, 164] on button "Publish" at bounding box center [361, 165] width 28 height 12
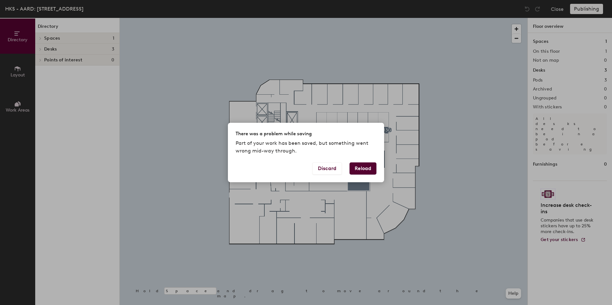
click at [363, 168] on button "Reload" at bounding box center [362, 169] width 27 height 12
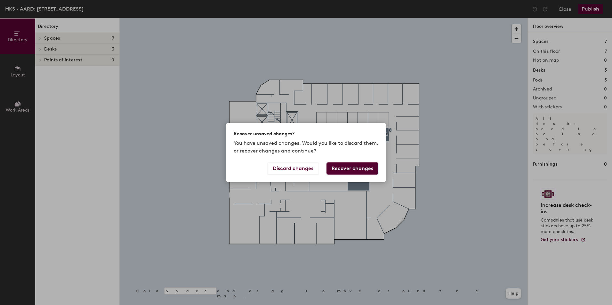
click at [355, 167] on button "Recover changes" at bounding box center [352, 169] width 52 height 12
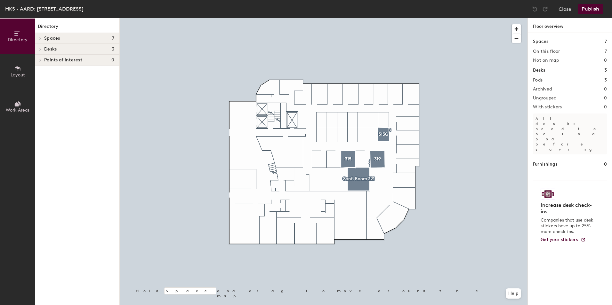
click at [101, 38] on h4 "Spaces 7" at bounding box center [79, 38] width 70 height 5
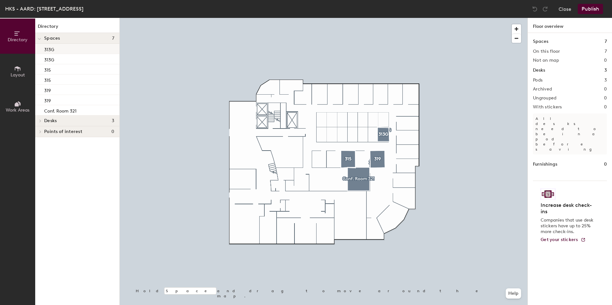
click at [63, 48] on div "313G" at bounding box center [77, 49] width 84 height 10
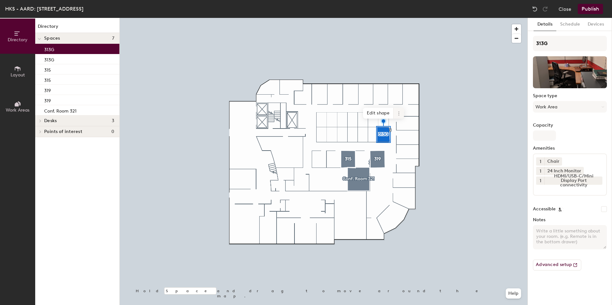
click at [399, 114] on icon at bounding box center [398, 113] width 5 height 5
click at [403, 149] on span "Delete" at bounding box center [421, 150] width 57 height 11
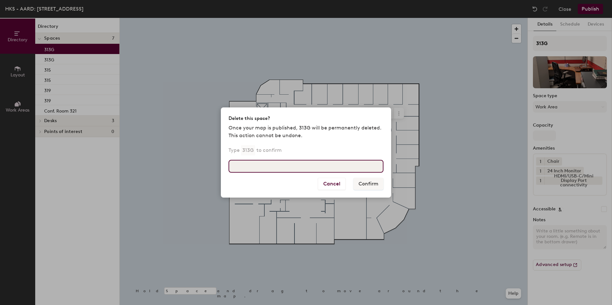
click at [315, 168] on input at bounding box center [305, 166] width 155 height 13
type input "313G"
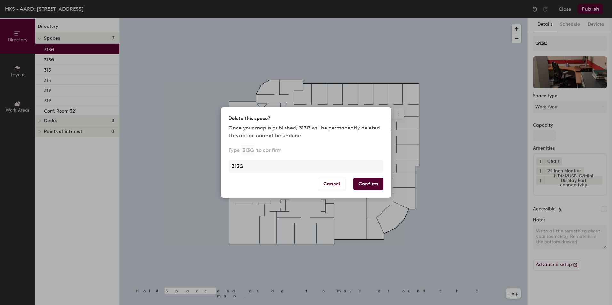
click at [366, 184] on button "Confirm" at bounding box center [368, 184] width 30 height 12
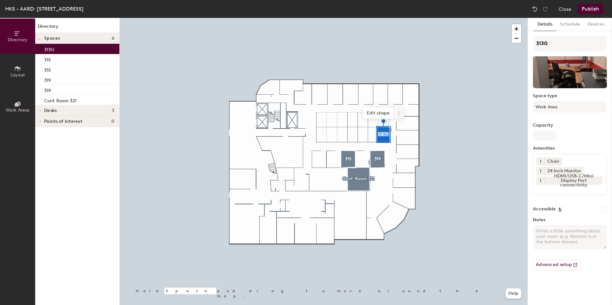
drag, startPoint x: 383, startPoint y: 134, endPoint x: 397, endPoint y: 114, distance: 24.8
click at [397, 114] on icon at bounding box center [398, 113] width 5 height 5
click at [413, 152] on span "Delete" at bounding box center [421, 150] width 57 height 11
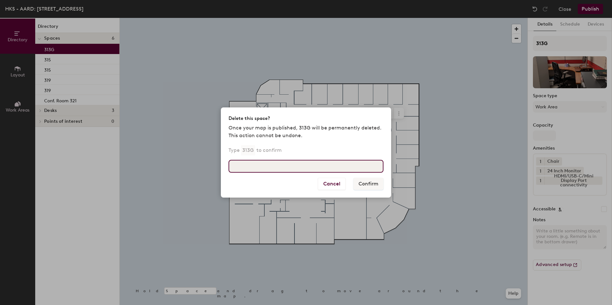
click at [333, 166] on input at bounding box center [305, 166] width 155 height 13
type input "313G"
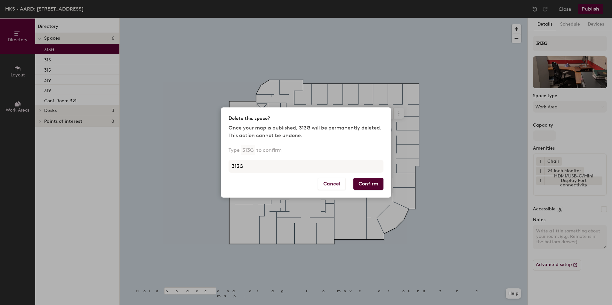
click at [373, 185] on button "Confirm" at bounding box center [368, 184] width 30 height 12
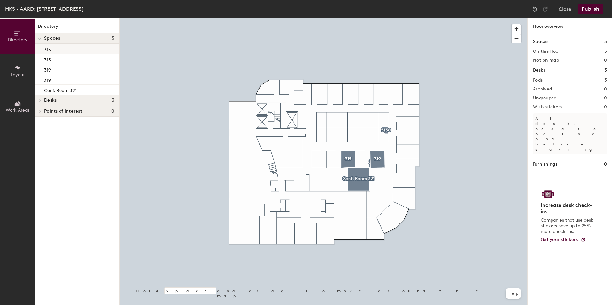
click at [69, 46] on div "315" at bounding box center [77, 49] width 84 height 10
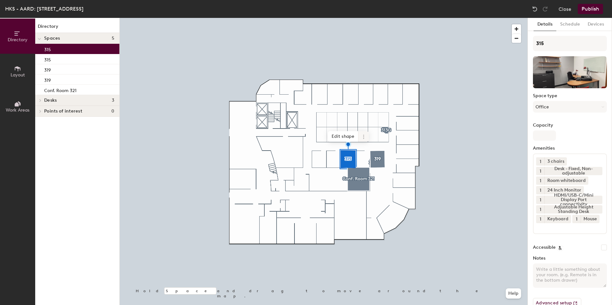
click at [363, 138] on icon at bounding box center [363, 136] width 5 height 5
click at [381, 172] on span "Delete" at bounding box center [386, 173] width 57 height 11
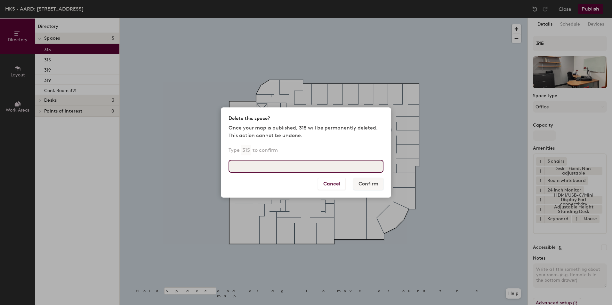
click at [352, 166] on input at bounding box center [305, 166] width 155 height 13
type input "315"
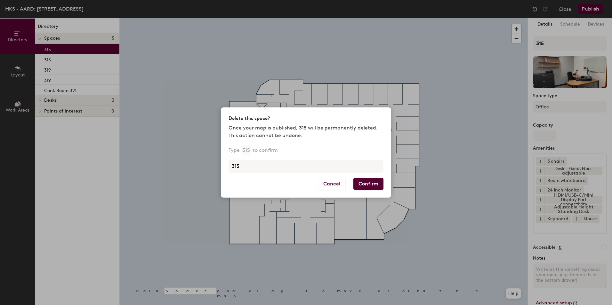
click at [370, 182] on button "Confirm" at bounding box center [368, 184] width 30 height 12
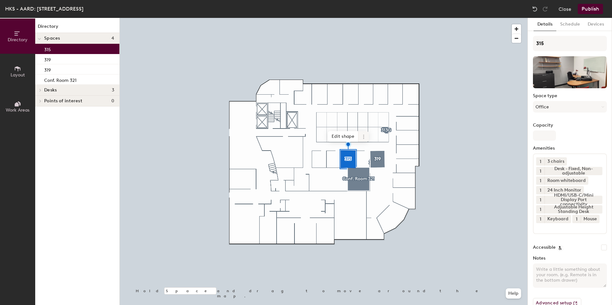
drag, startPoint x: 370, startPoint y: 182, endPoint x: 364, endPoint y: 136, distance: 46.4
click at [364, 136] on icon at bounding box center [363, 136] width 5 height 5
click at [374, 172] on span "Delete" at bounding box center [386, 173] width 57 height 11
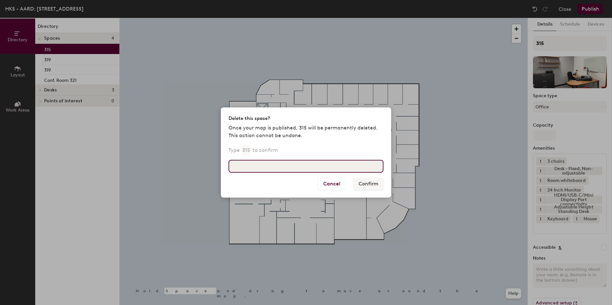
click at [305, 163] on input at bounding box center [305, 166] width 155 height 13
type input "315"
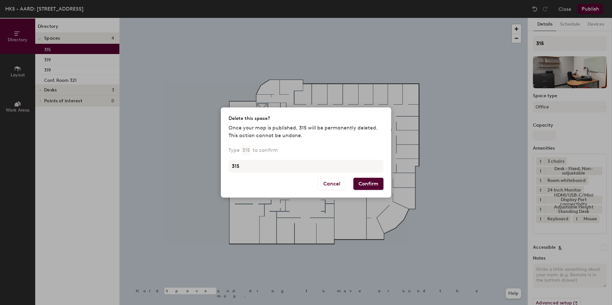
click at [368, 184] on button "Confirm" at bounding box center [368, 184] width 30 height 12
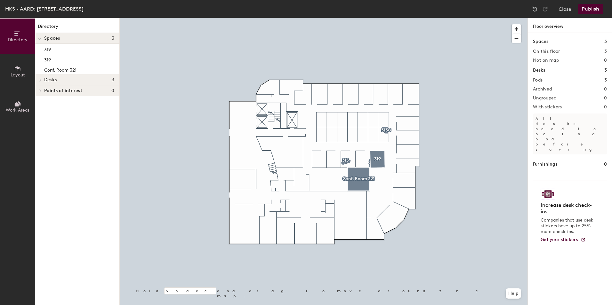
click at [381, 18] on div at bounding box center [324, 18] width 408 height 0
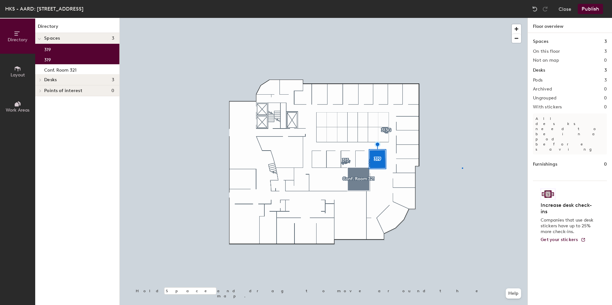
click at [462, 18] on div at bounding box center [324, 18] width 408 height 0
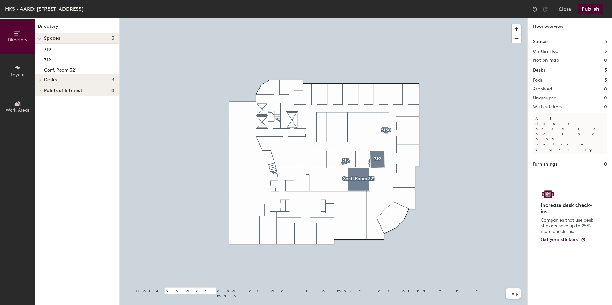
click at [379, 18] on div at bounding box center [324, 18] width 408 height 0
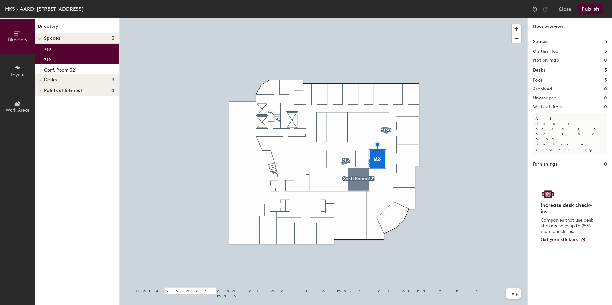
click at [56, 48] on div "319" at bounding box center [77, 49] width 84 height 10
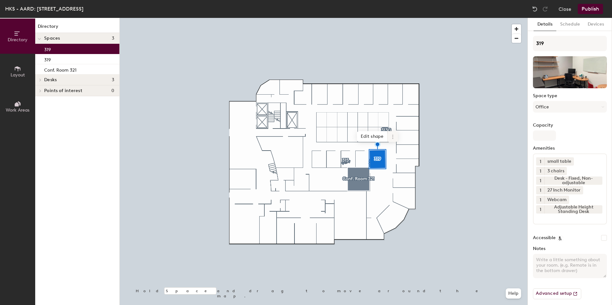
drag, startPoint x: 55, startPoint y: 48, endPoint x: 392, endPoint y: 137, distance: 348.5
click at [392, 137] on icon at bounding box center [392, 136] width 5 height 5
click at [401, 172] on span "Delete" at bounding box center [415, 173] width 57 height 11
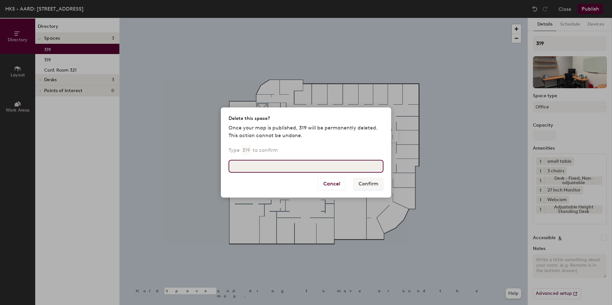
click at [308, 160] on input at bounding box center [305, 166] width 155 height 13
type input "319"
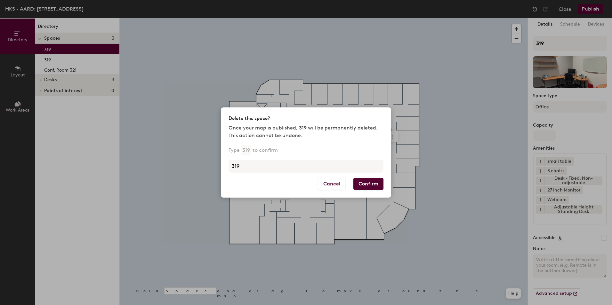
click at [372, 182] on button "Confirm" at bounding box center [368, 184] width 30 height 12
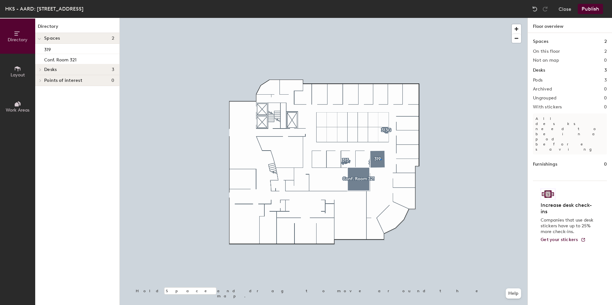
click at [381, 18] on div at bounding box center [324, 18] width 408 height 0
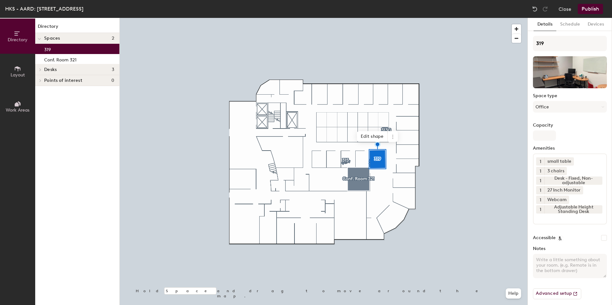
click at [70, 47] on div "319" at bounding box center [77, 49] width 84 height 10
click at [393, 136] on icon at bounding box center [392, 135] width 1 height 1
click at [402, 173] on span "Delete" at bounding box center [415, 173] width 57 height 11
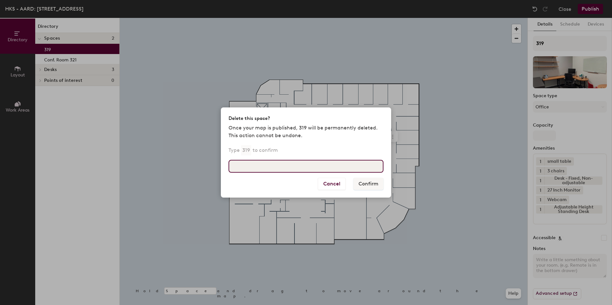
click at [315, 166] on input at bounding box center [305, 166] width 155 height 13
type input "2"
type input "319"
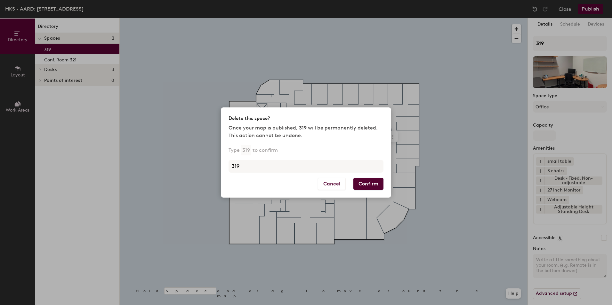
click at [367, 187] on button "Confirm" at bounding box center [368, 184] width 30 height 12
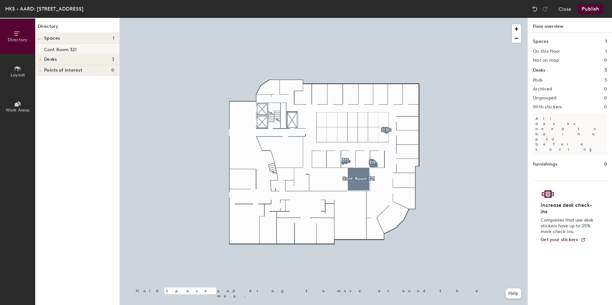
click at [169, 18] on div at bounding box center [324, 18] width 408 height 0
click at [594, 10] on button "Publish" at bounding box center [590, 9] width 25 height 10
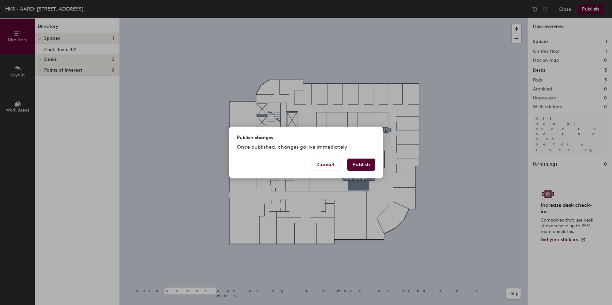
click at [360, 164] on button "Publish" at bounding box center [361, 165] width 28 height 12
